Goal: Transaction & Acquisition: Download file/media

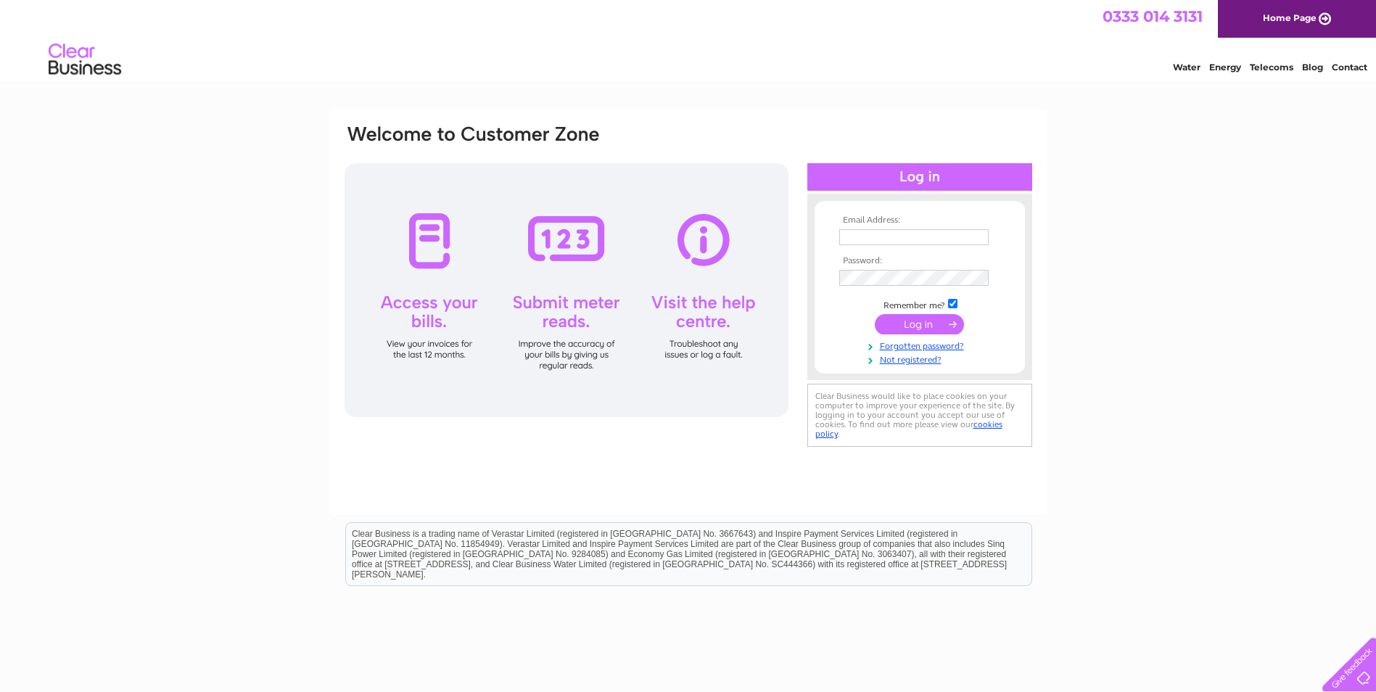
type input "admin@barknight.co.uk"
click at [887, 324] on input "submit" at bounding box center [919, 324] width 89 height 20
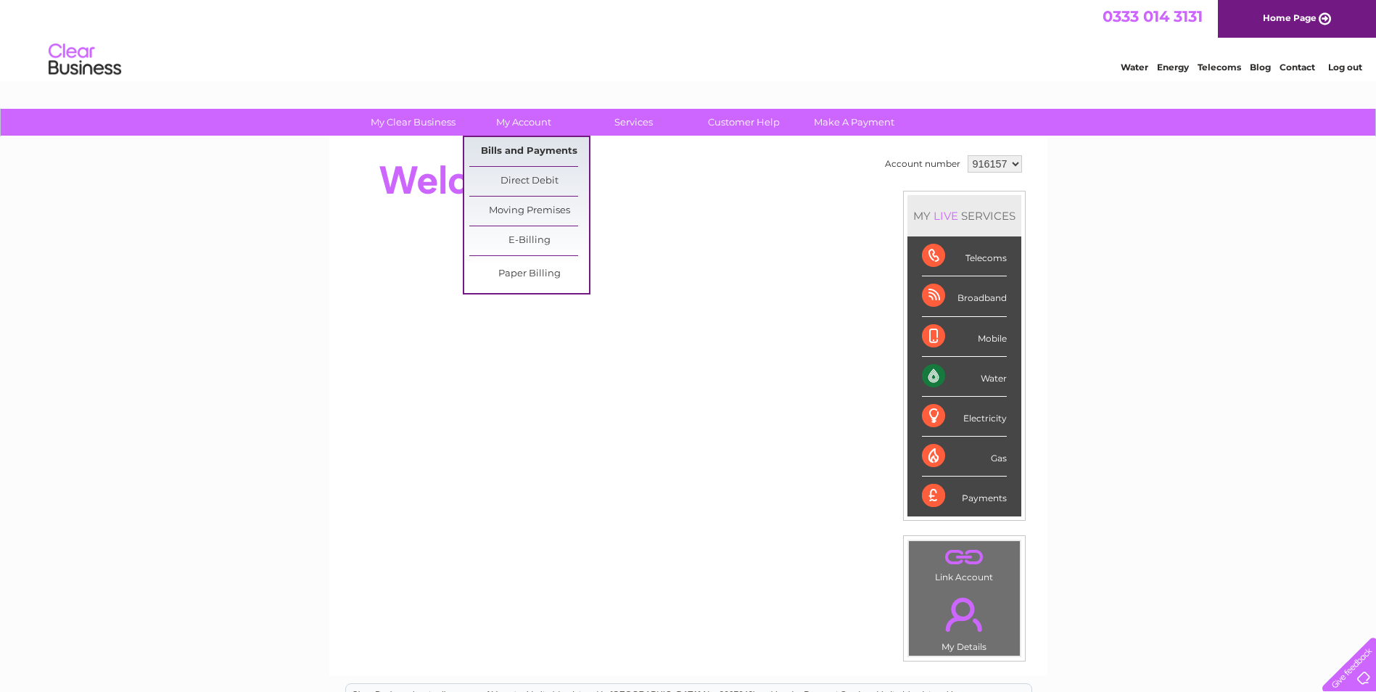
click at [552, 154] on link "Bills and Payments" at bounding box center [529, 151] width 120 height 29
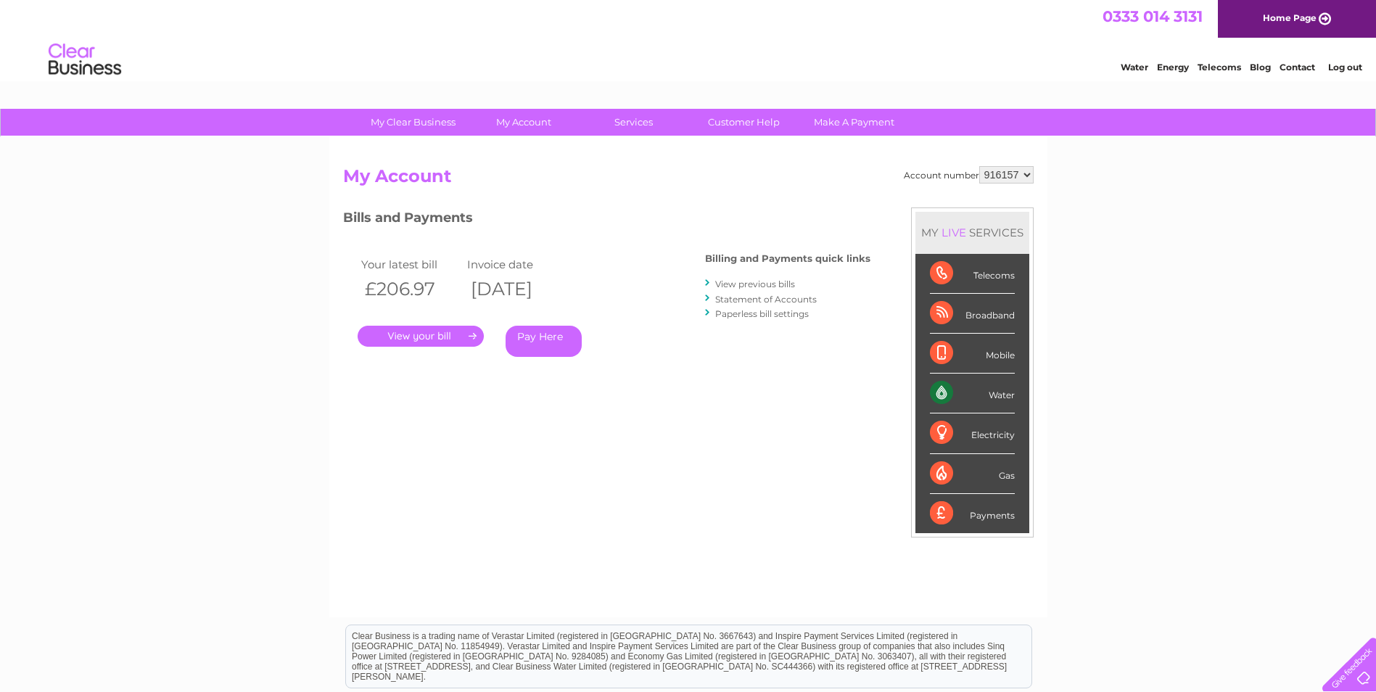
click at [416, 333] on link "." at bounding box center [421, 336] width 126 height 21
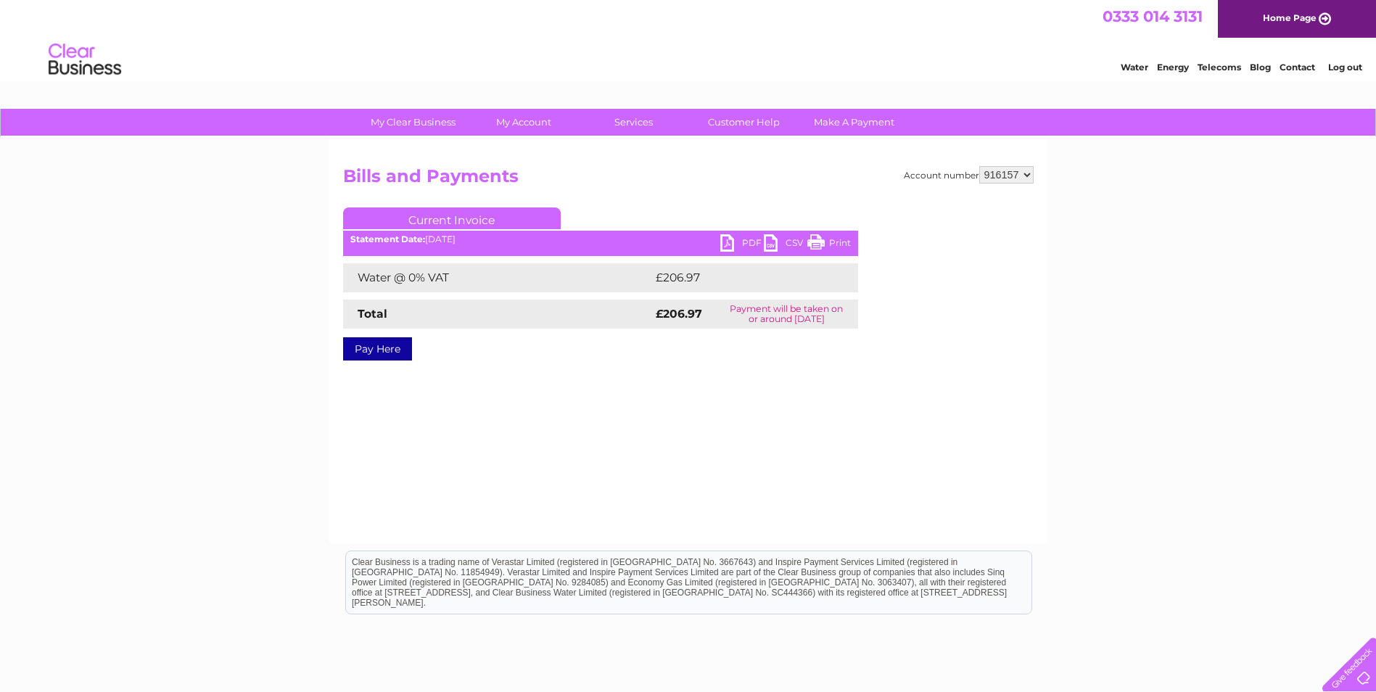
click at [730, 235] on link "PDF" at bounding box center [742, 244] width 44 height 21
